Goal: Transaction & Acquisition: Purchase product/service

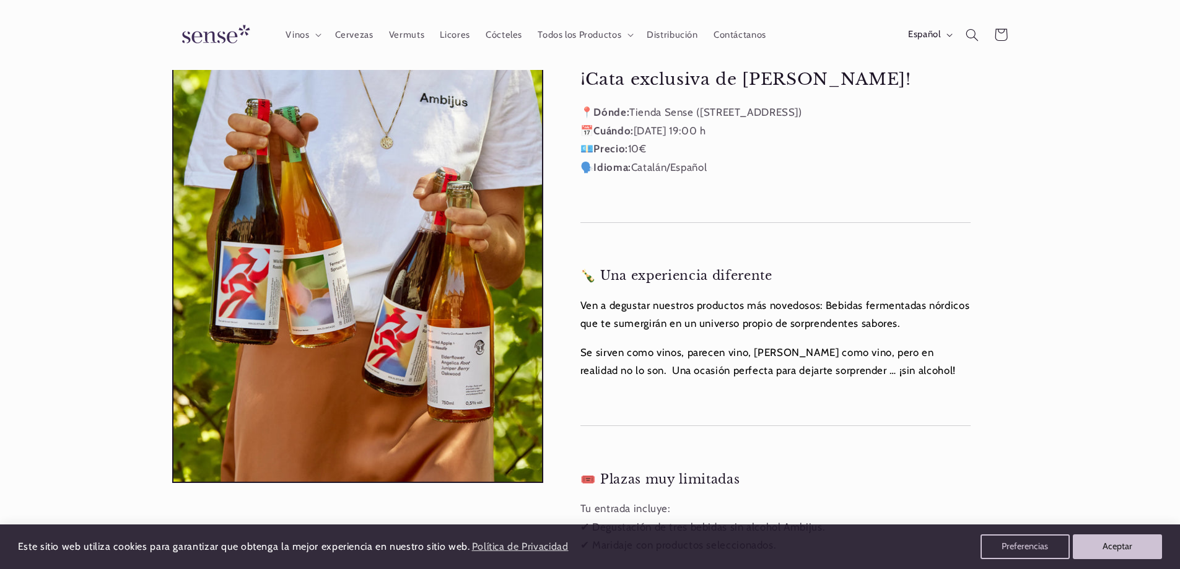
scroll to position [0, 825]
click at [951, 34] on icon "button" at bounding box center [950, 35] width 6 height 4
click at [905, 94] on link "Català" at bounding box center [918, 94] width 78 height 28
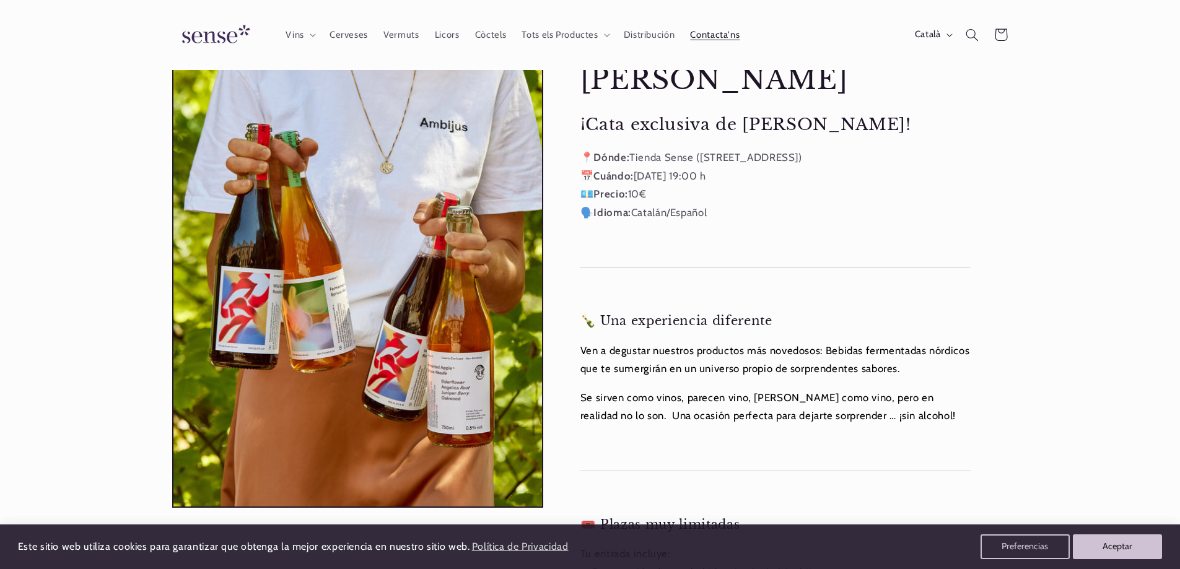
scroll to position [62, 0]
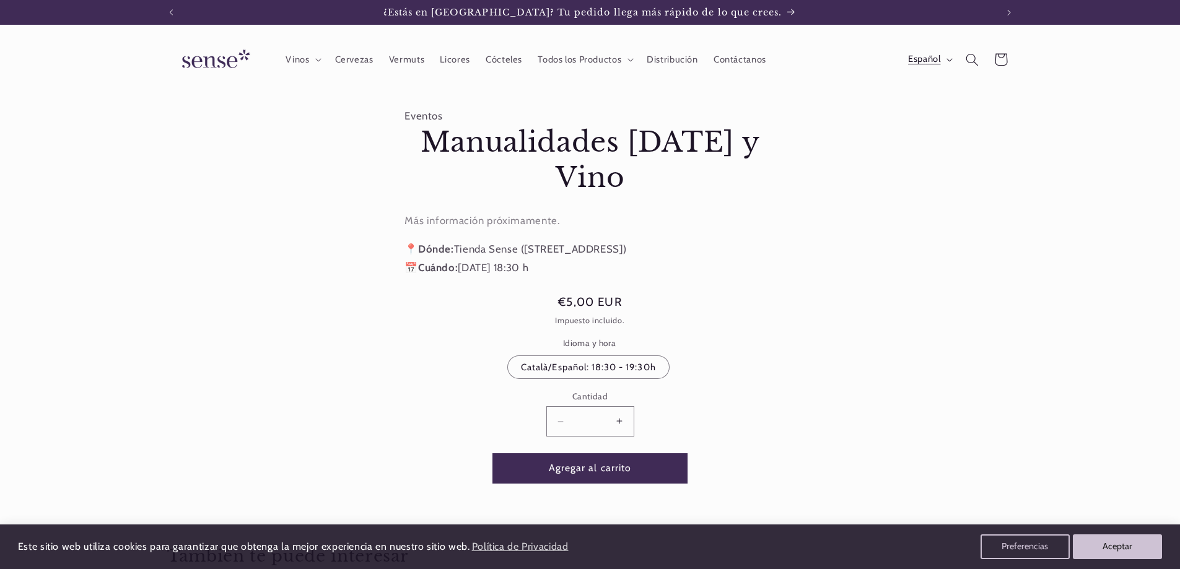
click at [952, 54] on button "Español" at bounding box center [929, 59] width 58 height 25
click at [918, 113] on link "Català" at bounding box center [918, 119] width 78 height 28
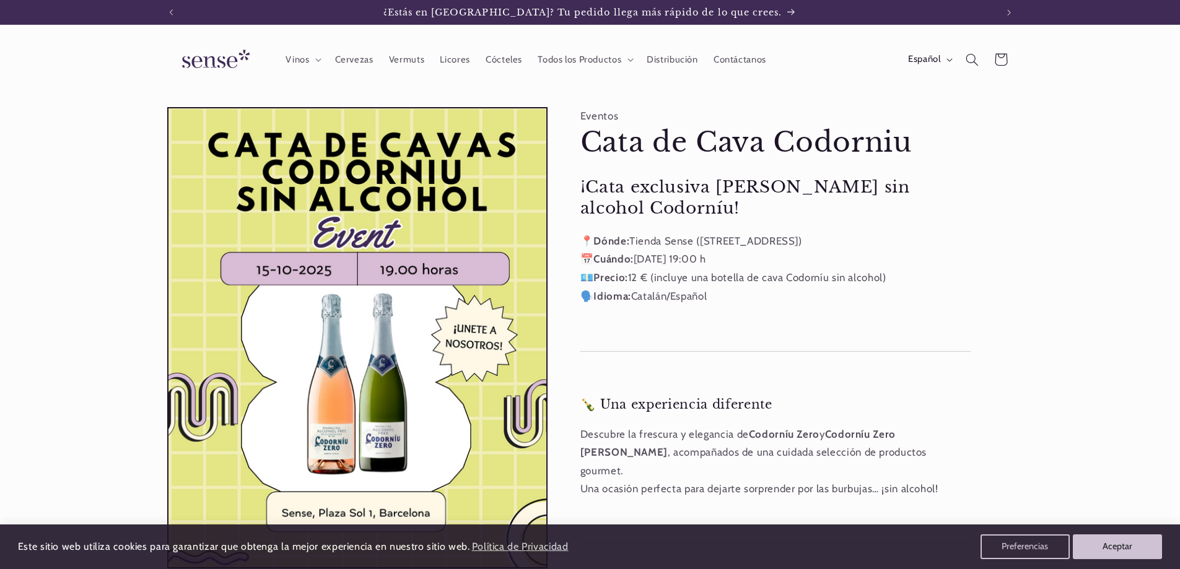
click at [952, 61] on icon "button" at bounding box center [950, 60] width 6 height 4
click at [911, 115] on link "Català" at bounding box center [918, 119] width 78 height 28
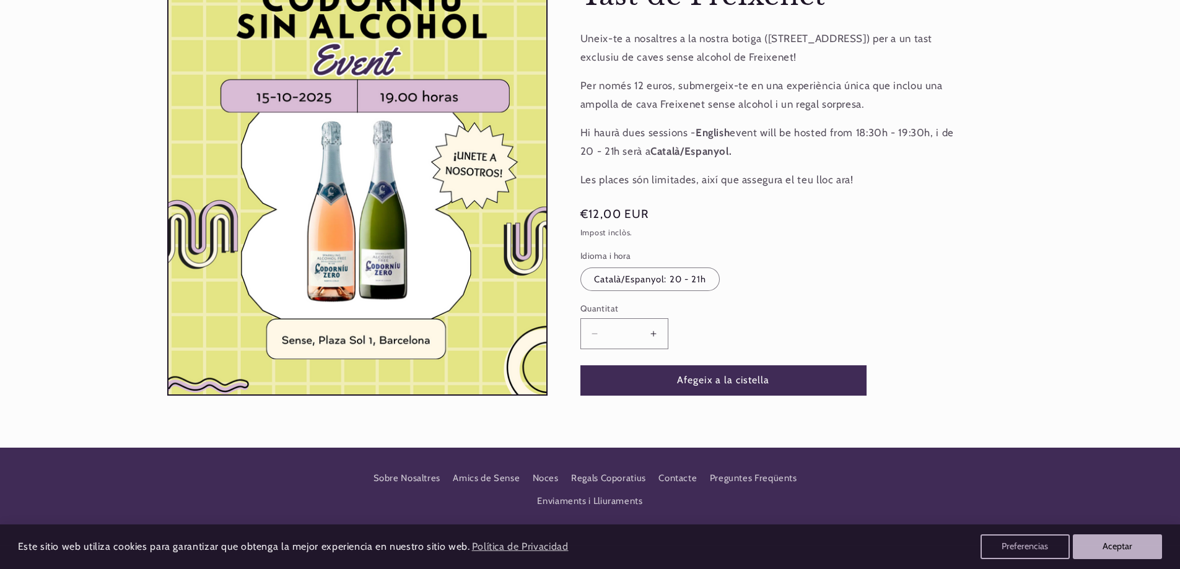
scroll to position [186, 0]
click at [655, 333] on button "Augmentar quantitat per a Tast de Freixenet" at bounding box center [654, 333] width 28 height 30
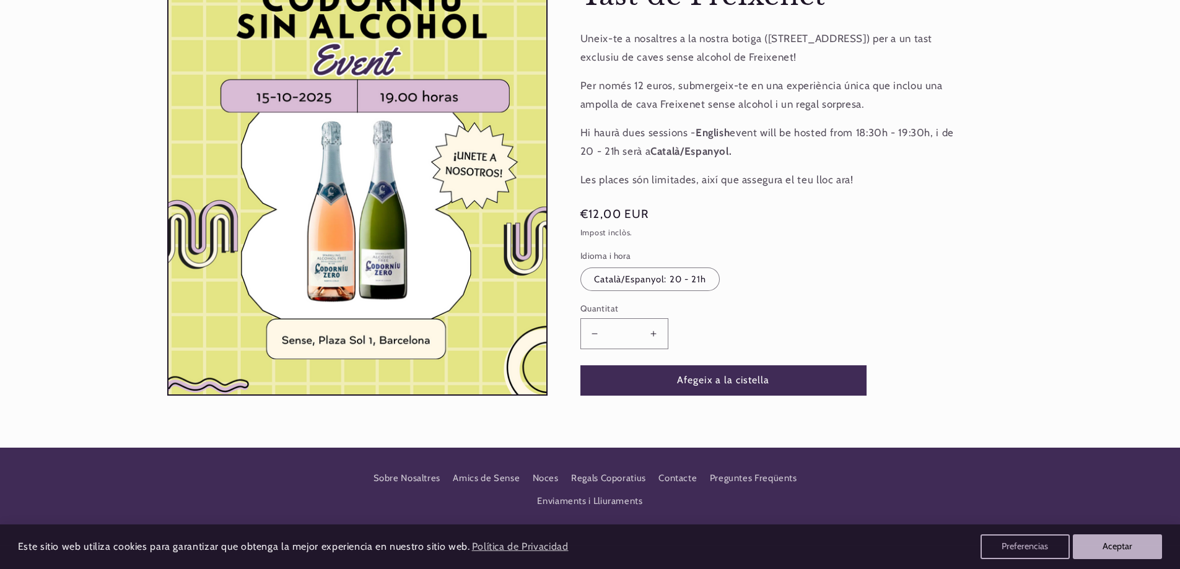
click at [655, 333] on button "Augmentar quantitat per a Tast de Freixenet" at bounding box center [654, 333] width 28 height 30
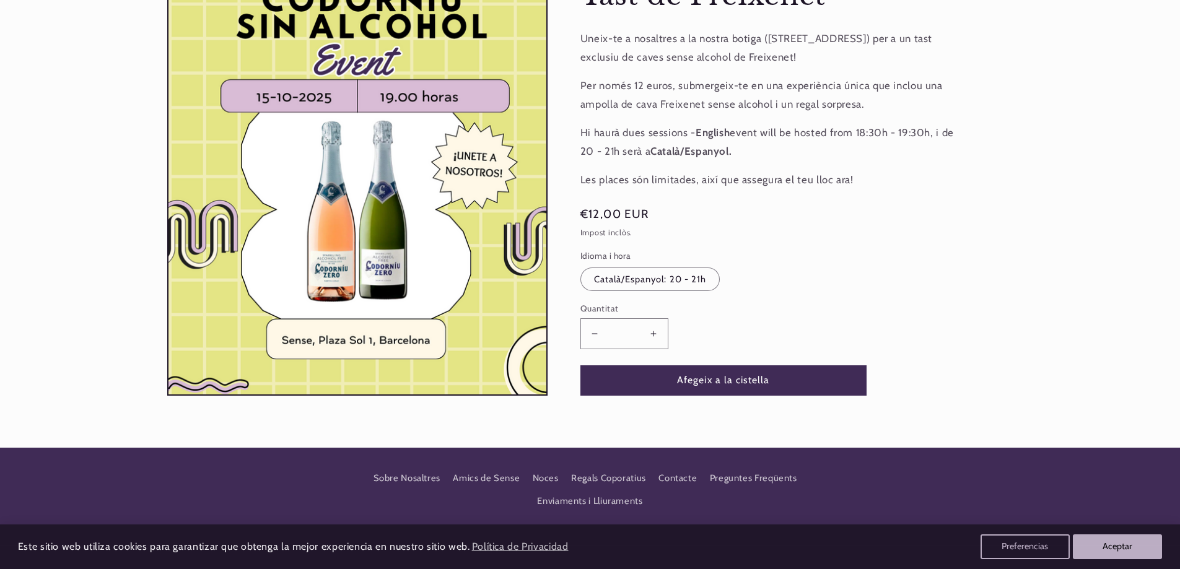
click at [655, 333] on button "Augmentar quantitat per a Tast de Freixenet" at bounding box center [654, 333] width 28 height 30
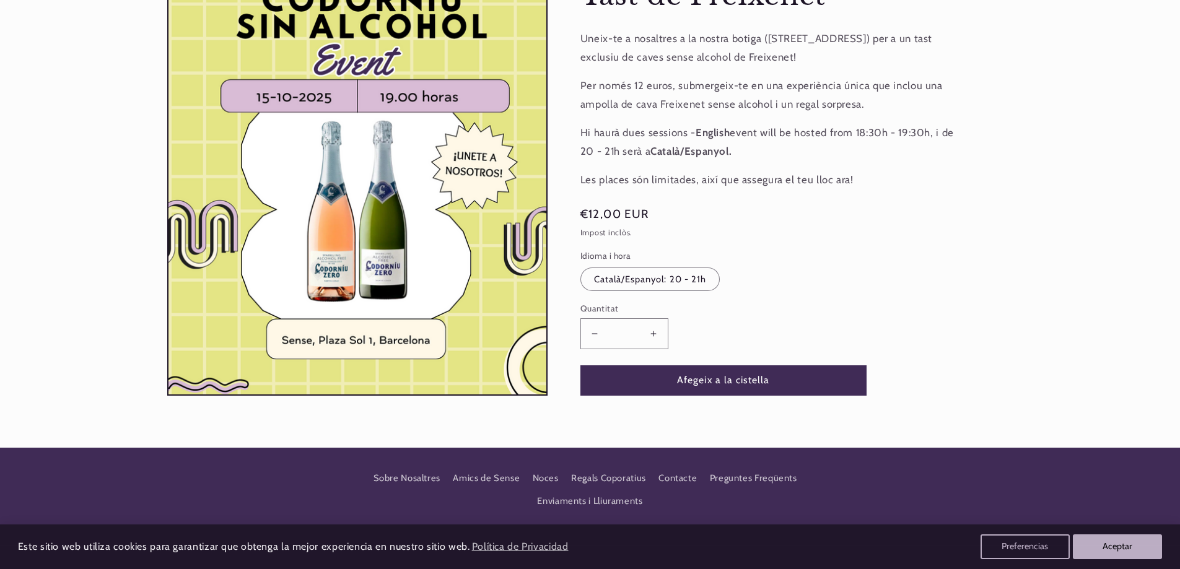
click at [655, 333] on button "Augmentar quantitat per a Tast de Freixenet" at bounding box center [654, 333] width 28 height 30
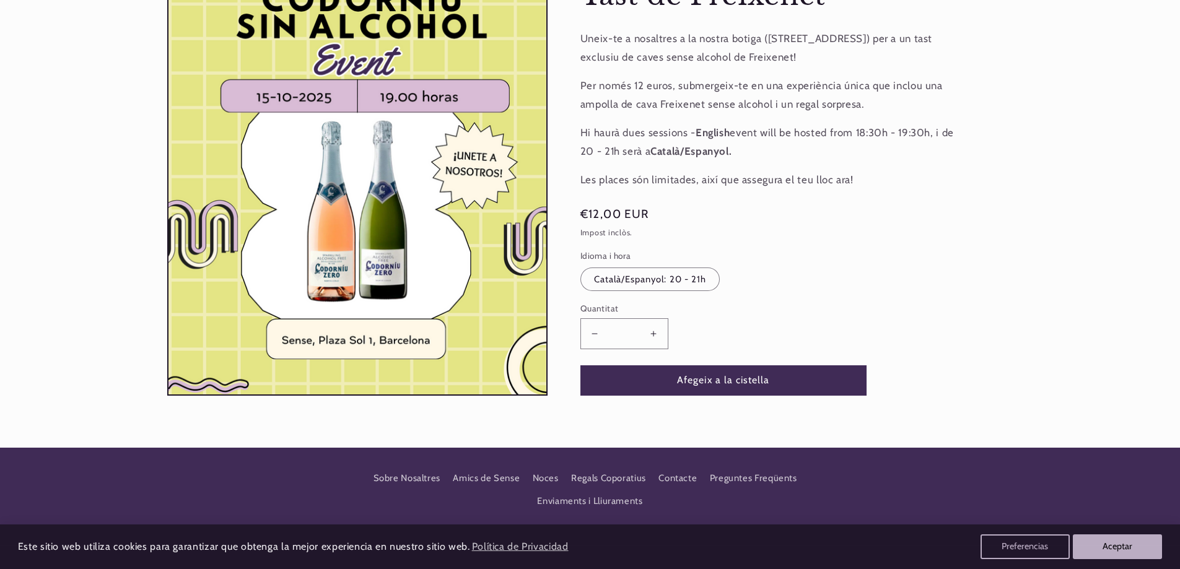
click at [655, 333] on button "Augmentar quantitat per a Tast de Freixenet" at bounding box center [654, 333] width 28 height 30
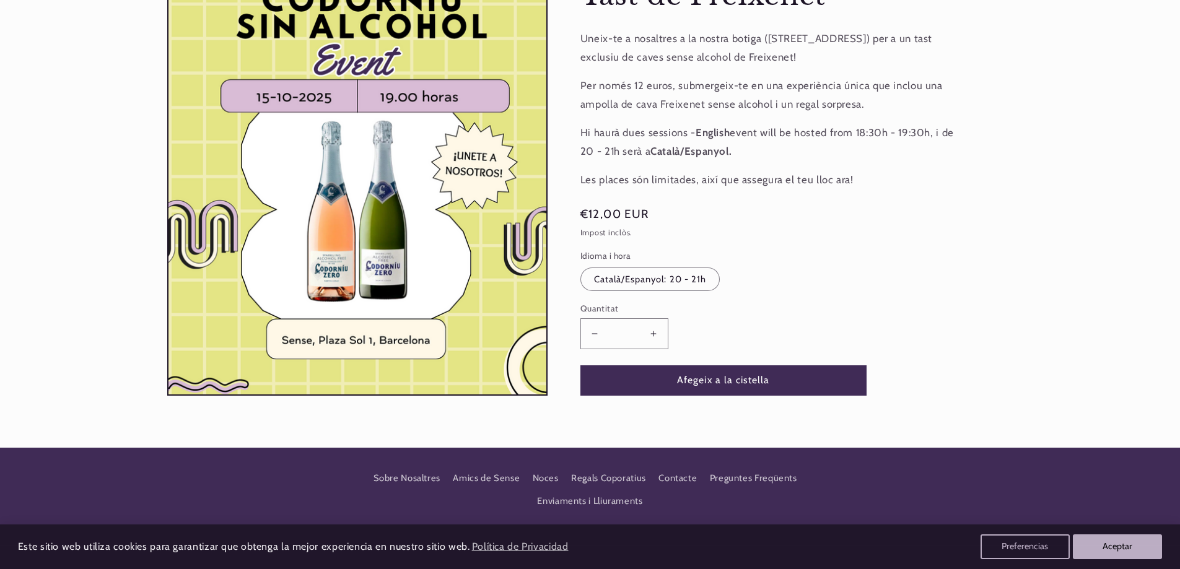
click at [655, 333] on button "Augmentar quantitat per a Tast de Freixenet" at bounding box center [654, 333] width 28 height 30
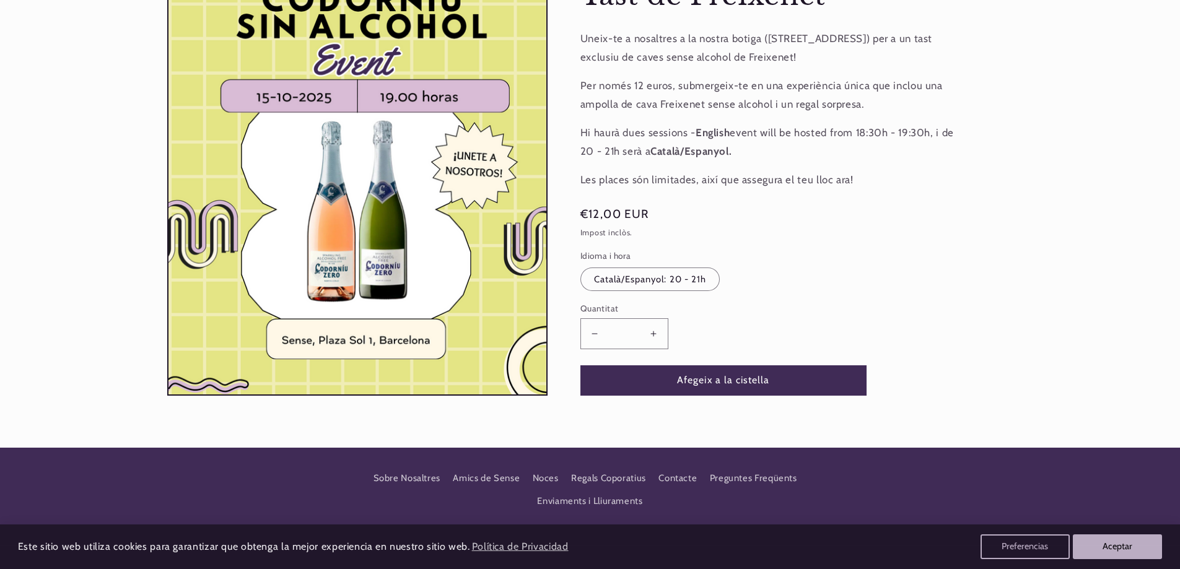
click at [655, 333] on button "Augmentar quantitat per a Tast de Freixenet" at bounding box center [654, 333] width 28 height 30
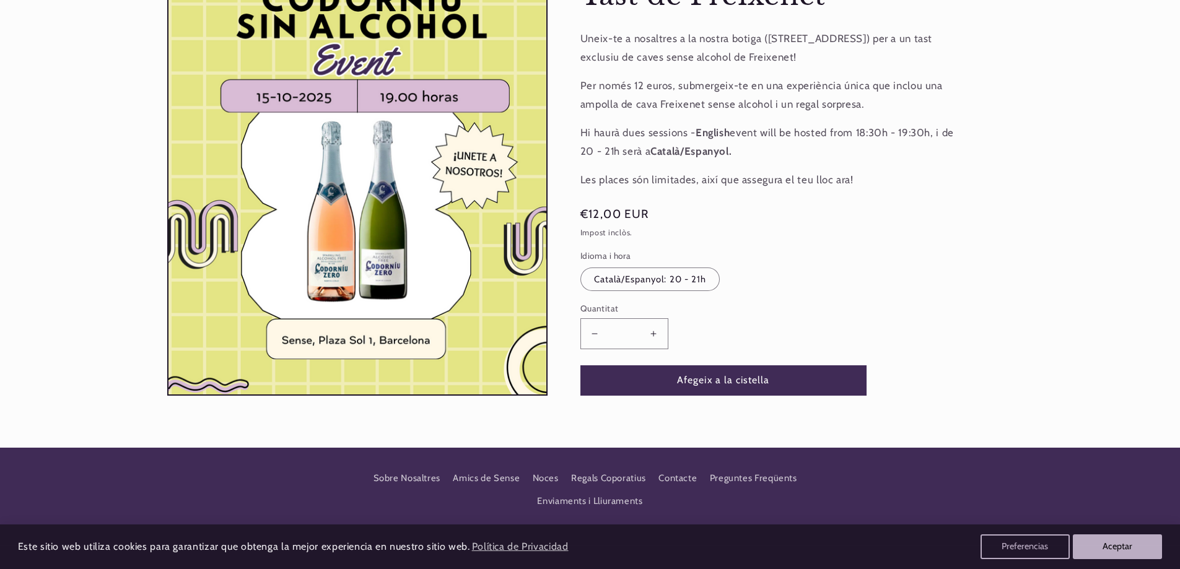
click at [655, 333] on button "Augmentar quantitat per a Tast de Freixenet" at bounding box center [654, 333] width 28 height 30
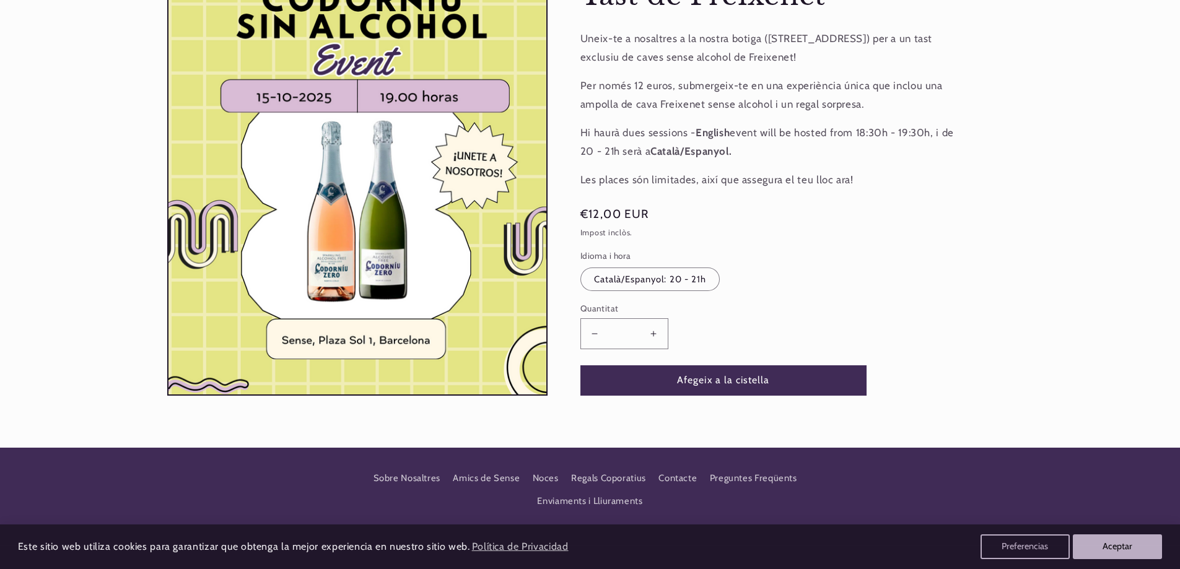
click at [655, 333] on button "Augmentar quantitat per a Tast de Freixenet" at bounding box center [654, 333] width 28 height 30
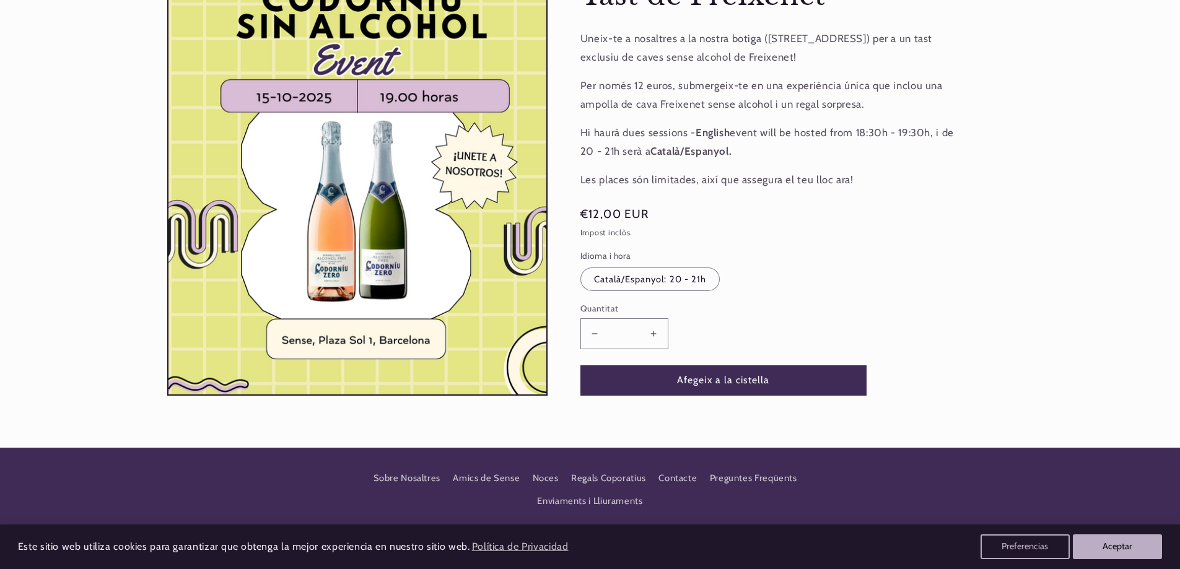
type input "**"
